Goal: Find specific page/section: Find specific page/section

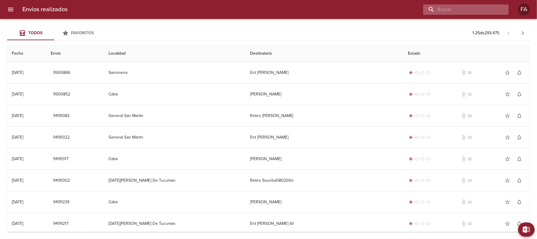
click at [473, 8] on input "buscar" at bounding box center [462, 9] width 76 height 10
paste input "ASOCIACION DEL PERSONAL DE CONDUCCION SUPERVISION"
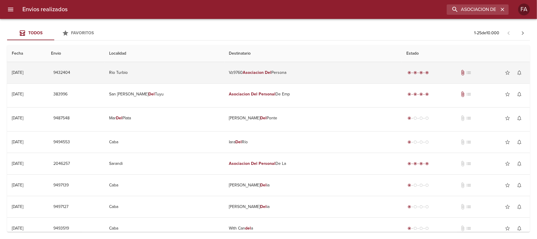
click at [225, 76] on td "Rio Turbio" at bounding box center [164, 72] width 120 height 21
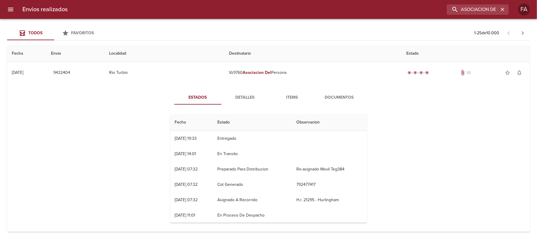
click at [334, 99] on span "Documentos" at bounding box center [340, 97] width 40 height 7
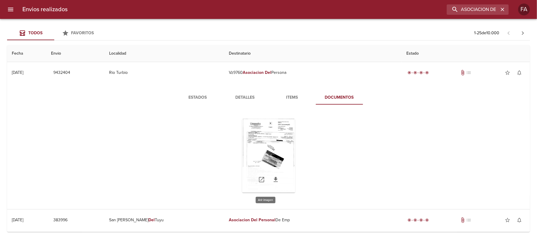
click at [282, 134] on div "Tabla de envíos del cliente" at bounding box center [268, 156] width 53 height 74
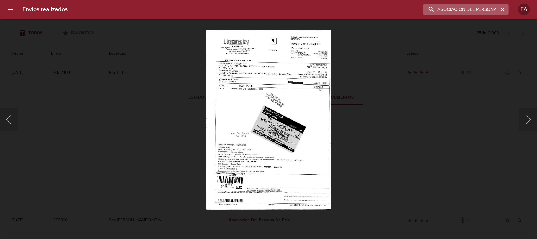
click at [481, 6] on input "ASOCIACION DEL PERSONAL DE CONDUCCION SUPERVISION" at bounding box center [462, 9] width 76 height 10
paste input "[PERSON_NAME]"
type input "[PERSON_NAME]"
click at [481, 6] on input "[PERSON_NAME]" at bounding box center [462, 9] width 76 height 10
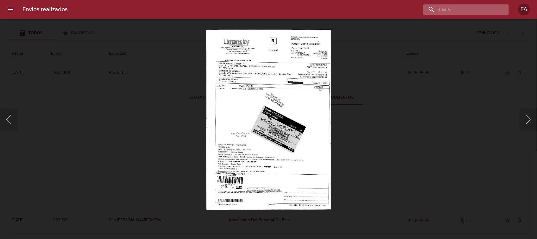
paste input "[PERSON_NAME]"
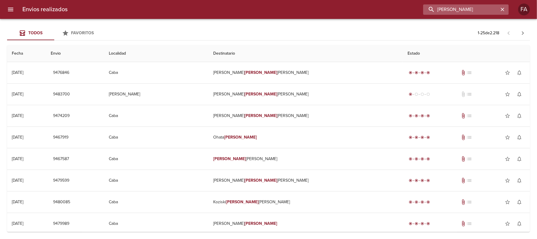
paste input "9321837"
type input "9321837"
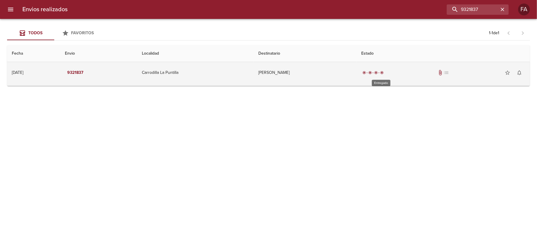
click at [373, 74] on div "radio_button_checked" at bounding box center [370, 73] width 6 height 4
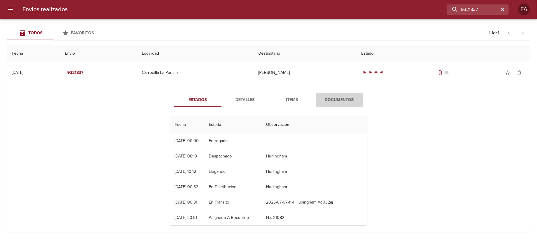
click at [329, 102] on span "Documentos" at bounding box center [340, 99] width 40 height 7
